Goal: Navigation & Orientation: Find specific page/section

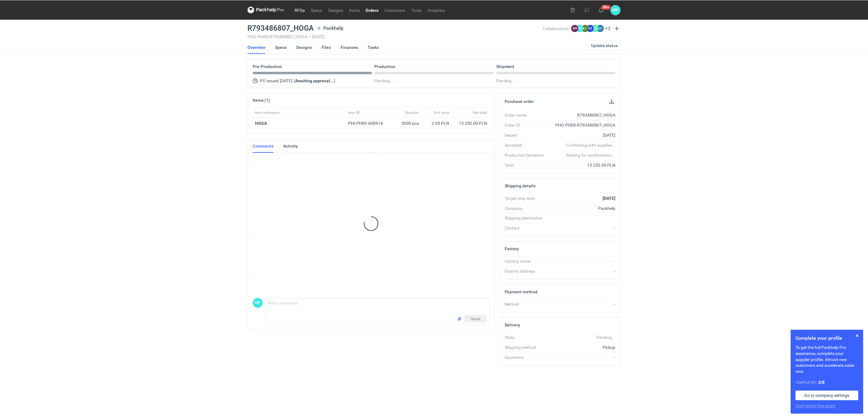
scroll to position [49, 0]
click at [297, 12] on link "RFQs" at bounding box center [300, 9] width 16 height 7
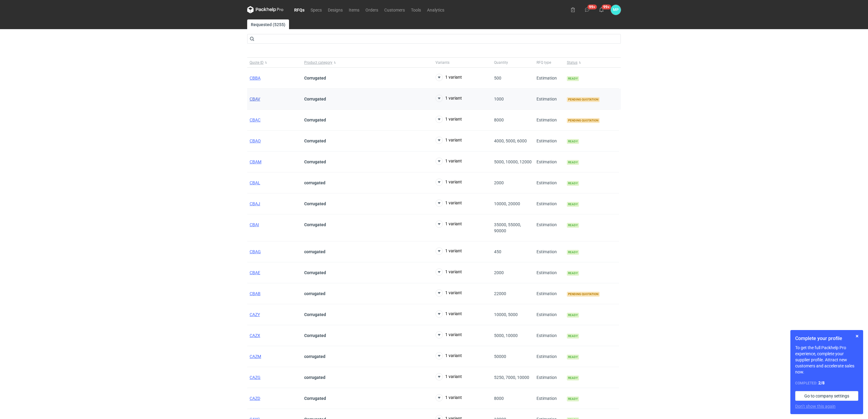
click at [258, 100] on span "CBAV" at bounding box center [255, 98] width 11 height 5
